Goal: Information Seeking & Learning: Learn about a topic

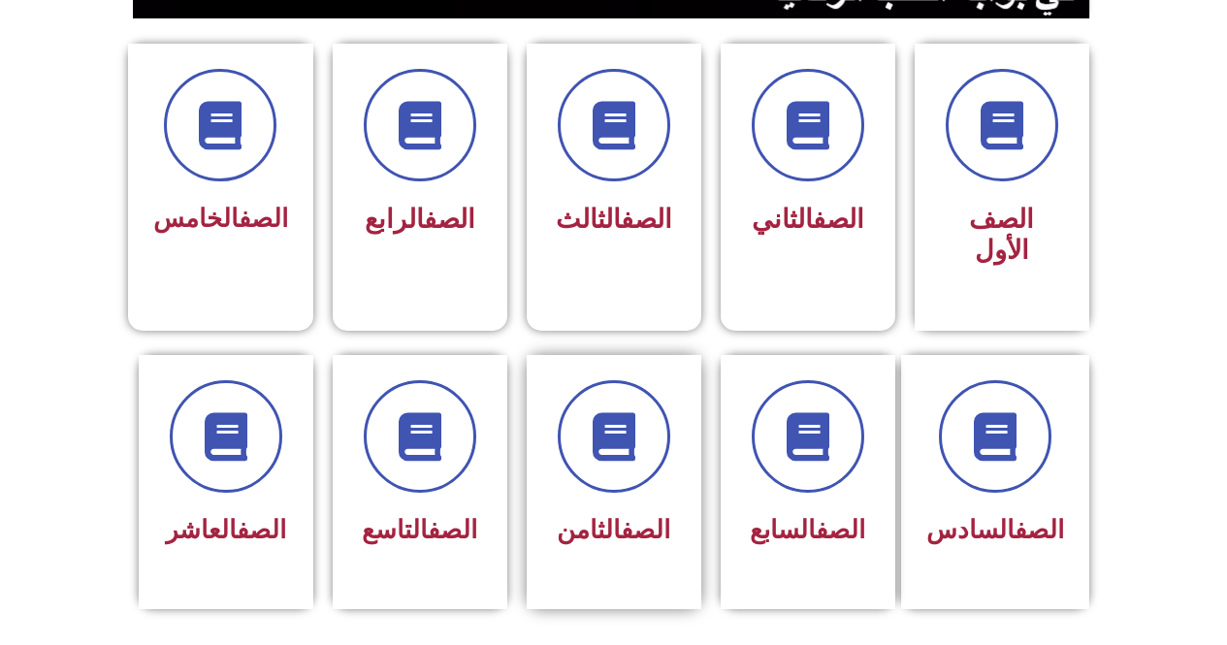
scroll to position [679, 0]
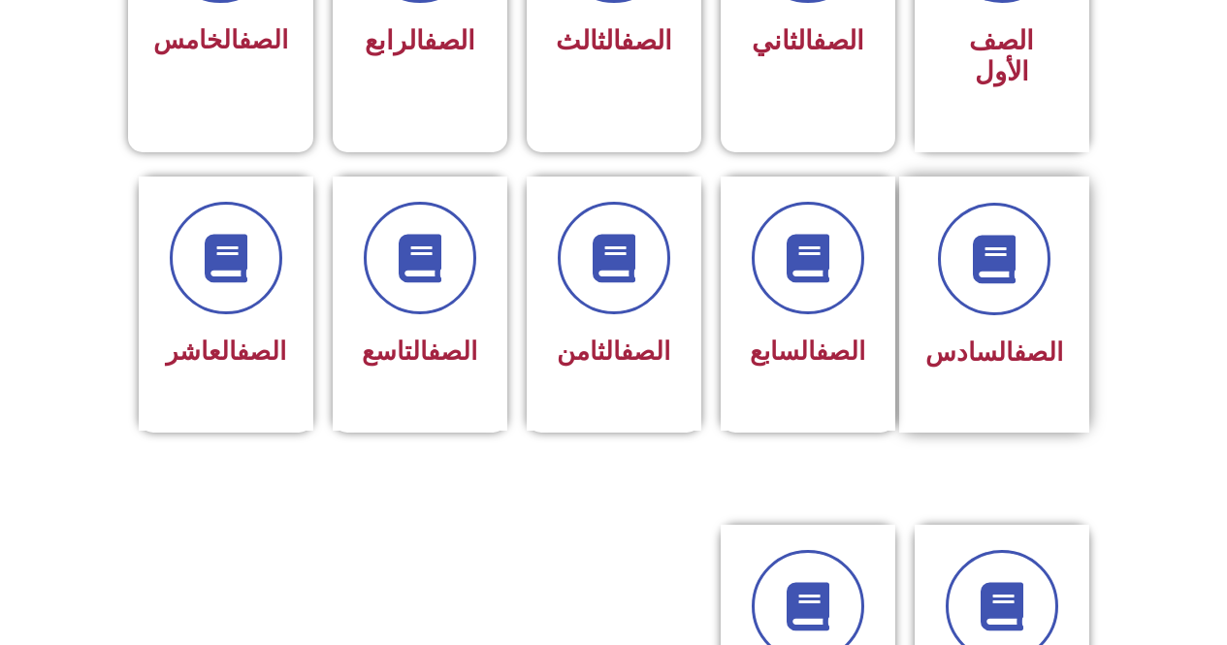
click at [974, 343] on div "الصف السادس" at bounding box center [994, 354] width 138 height 48
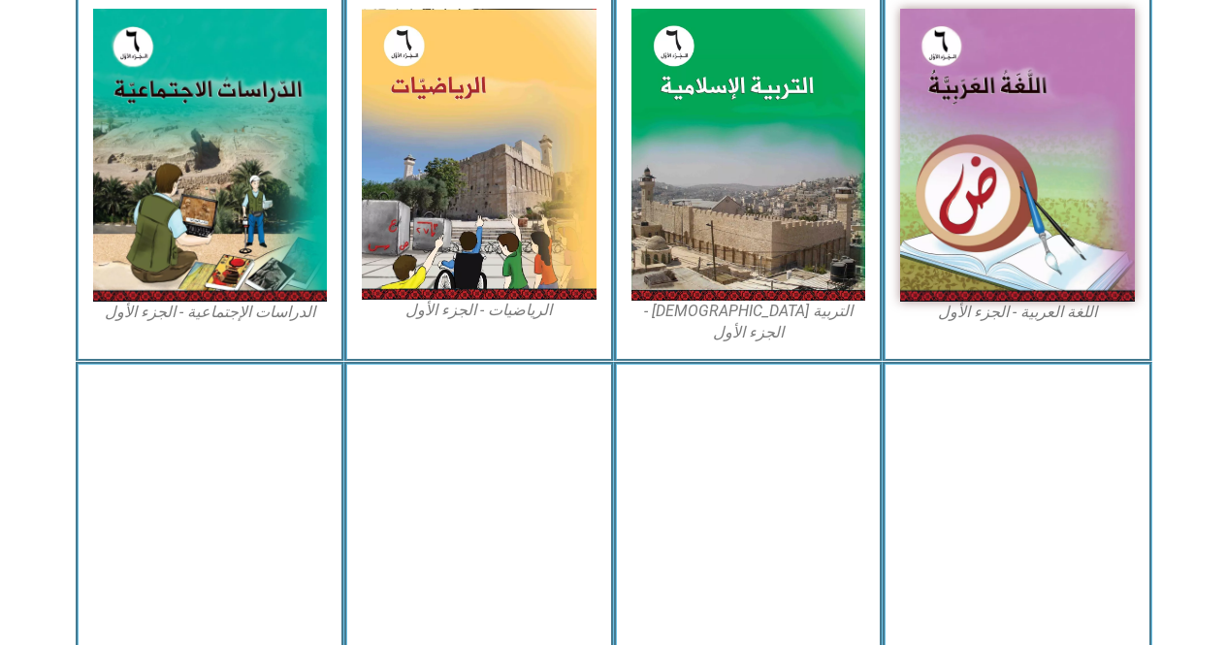
scroll to position [679, 0]
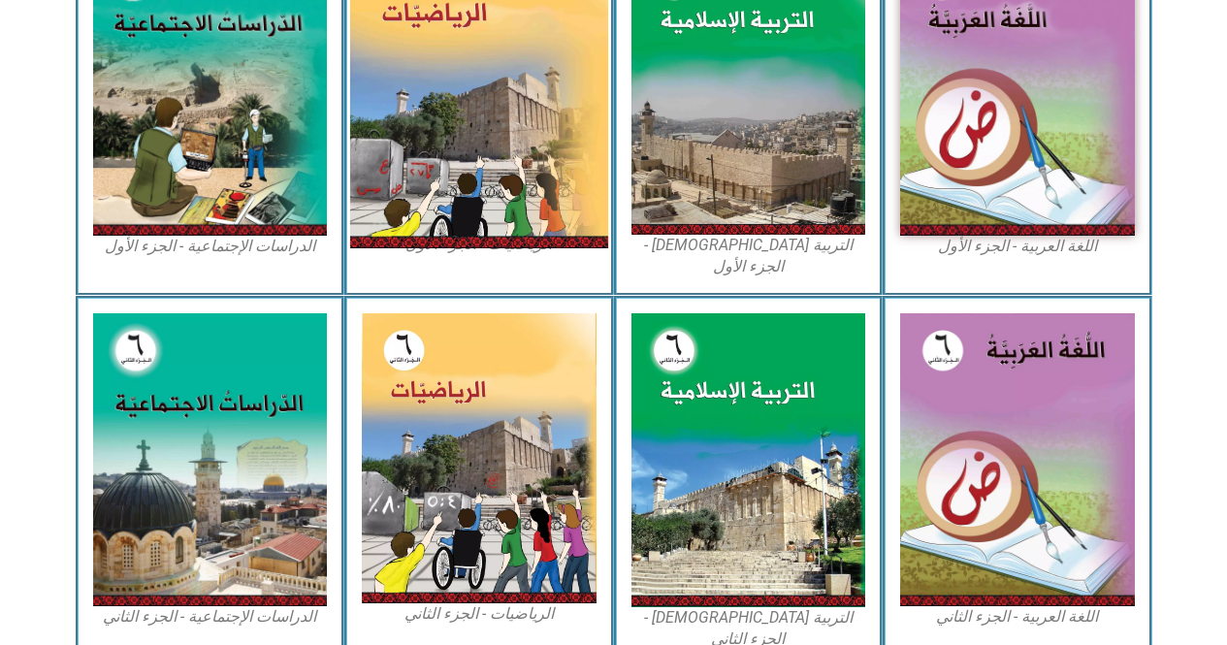
click at [458, 68] on img at bounding box center [479, 88] width 258 height 320
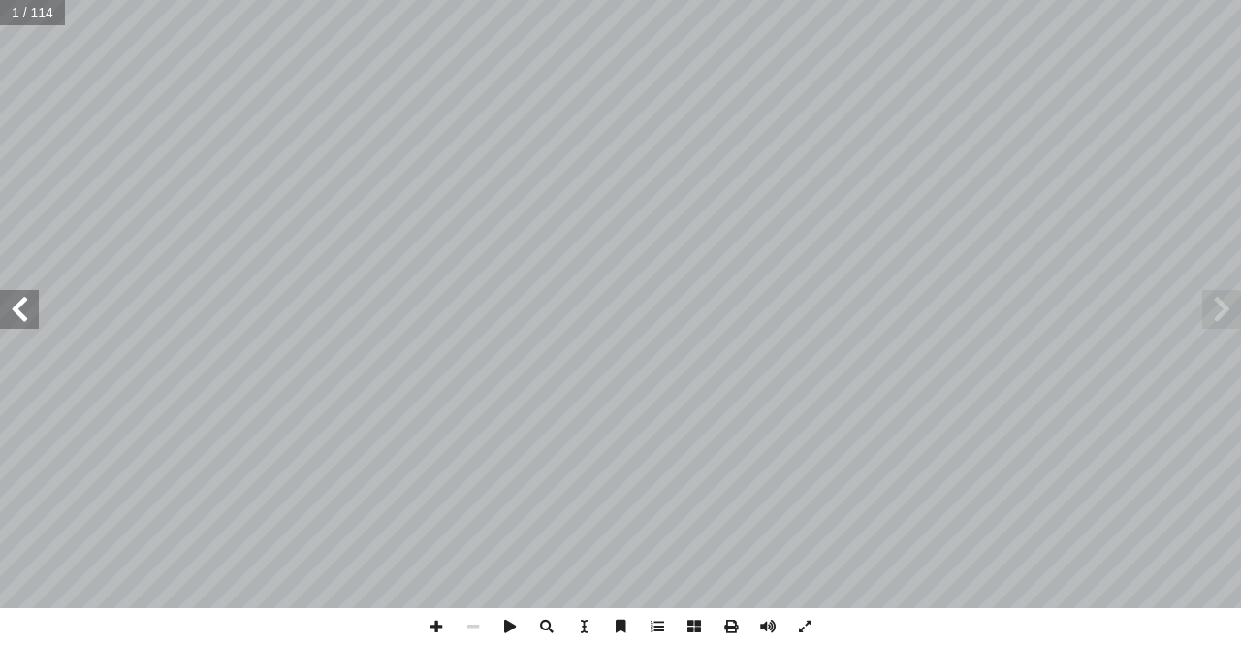
click at [37, 314] on span at bounding box center [19, 309] width 39 height 39
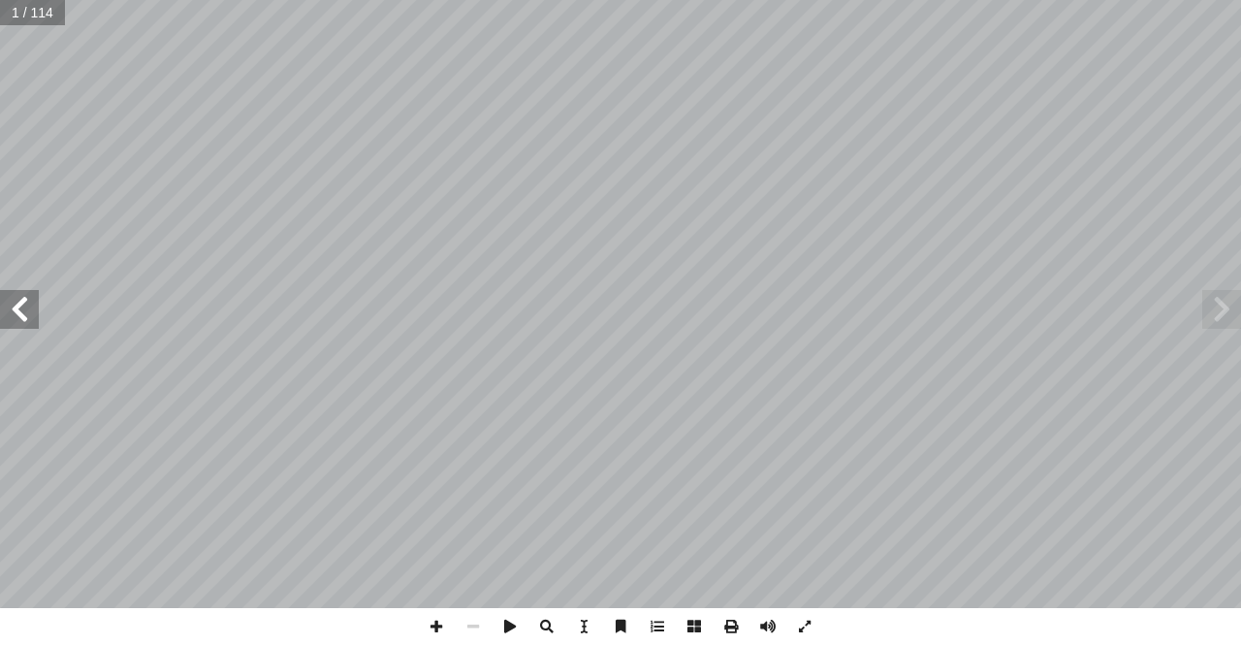
click at [37, 314] on span at bounding box center [19, 309] width 39 height 39
click at [31, 321] on span at bounding box center [19, 309] width 39 height 39
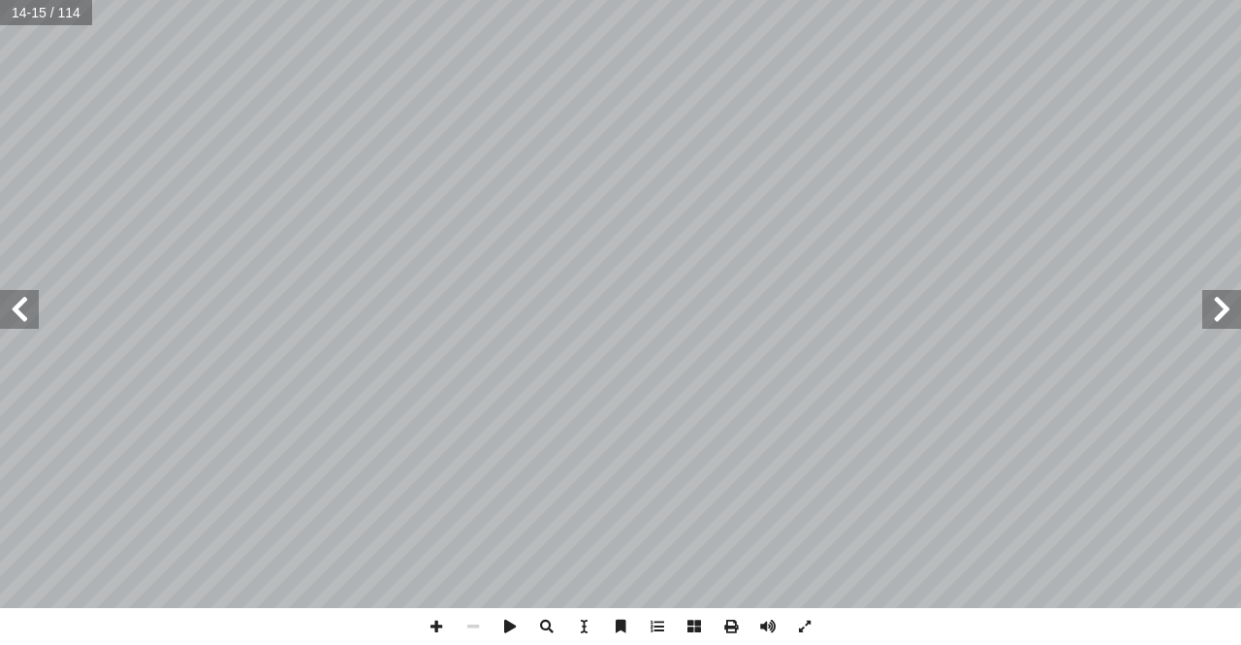
click at [21, 306] on span at bounding box center [19, 309] width 39 height 39
click at [13, 303] on span at bounding box center [19, 309] width 39 height 39
click at [438, 622] on span at bounding box center [436, 626] width 37 height 37
click at [17, 311] on span at bounding box center [19, 309] width 39 height 39
click at [432, 629] on span at bounding box center [436, 626] width 37 height 37
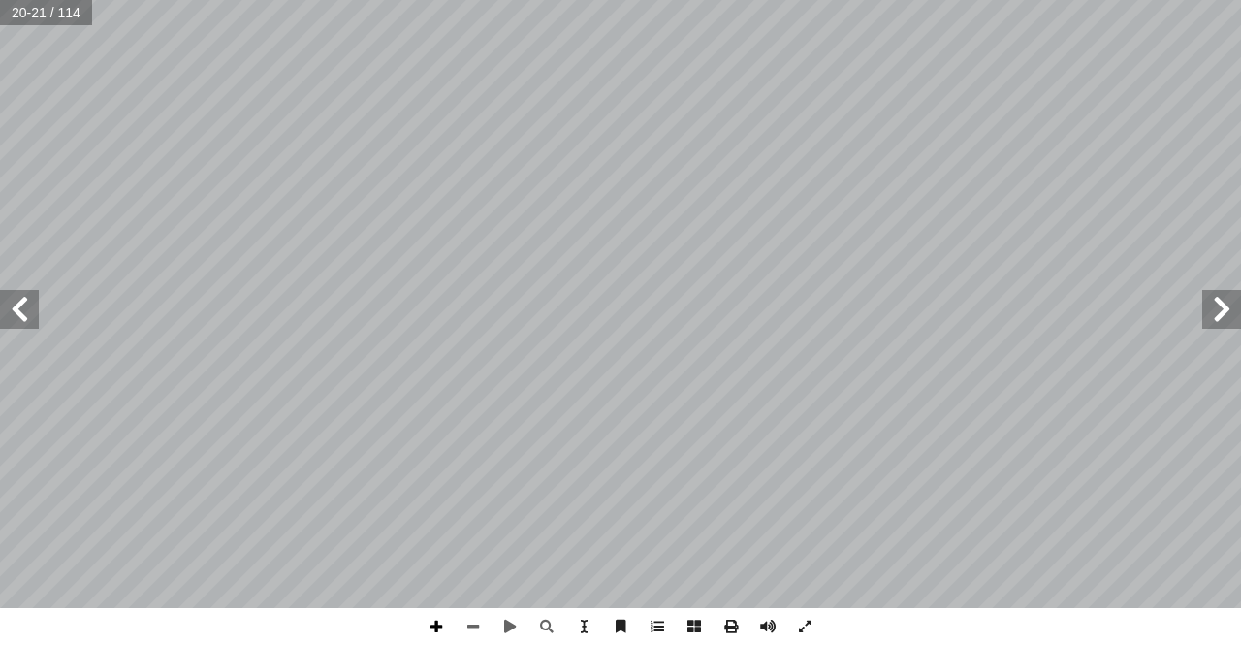
click at [444, 621] on span at bounding box center [436, 626] width 37 height 37
